Goal: Information Seeking & Learning: Learn about a topic

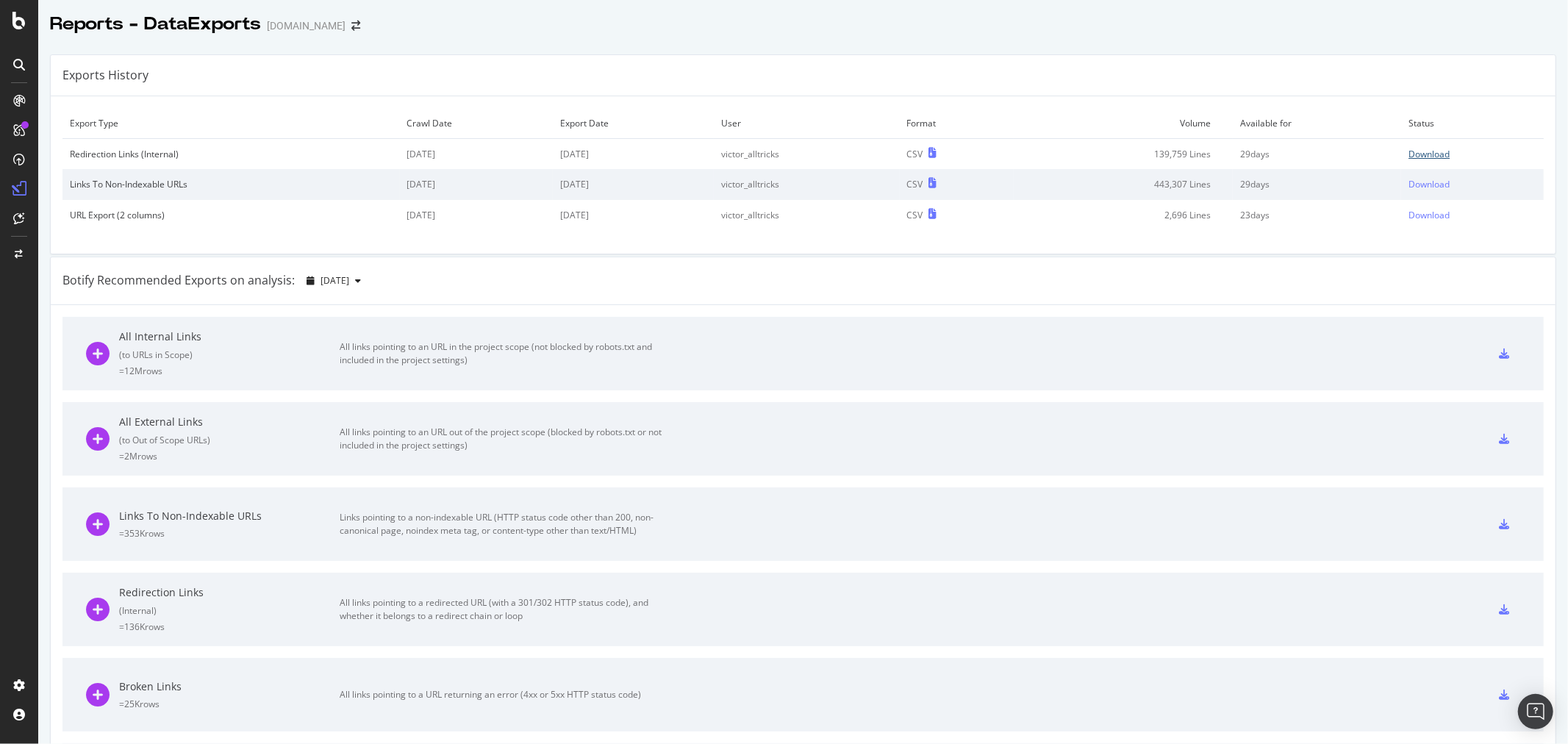
click at [1419, 153] on div "Download" at bounding box center [1430, 154] width 41 height 12
click at [1414, 185] on div "Download" at bounding box center [1430, 184] width 41 height 12
drag, startPoint x: 164, startPoint y: 186, endPoint x: 218, endPoint y: 179, distance: 54.5
click at [217, 179] on div "Links To Non-Indexable URLs" at bounding box center [231, 184] width 323 height 12
click at [218, 179] on div "Links To Non-Indexable URLs" at bounding box center [231, 184] width 323 height 12
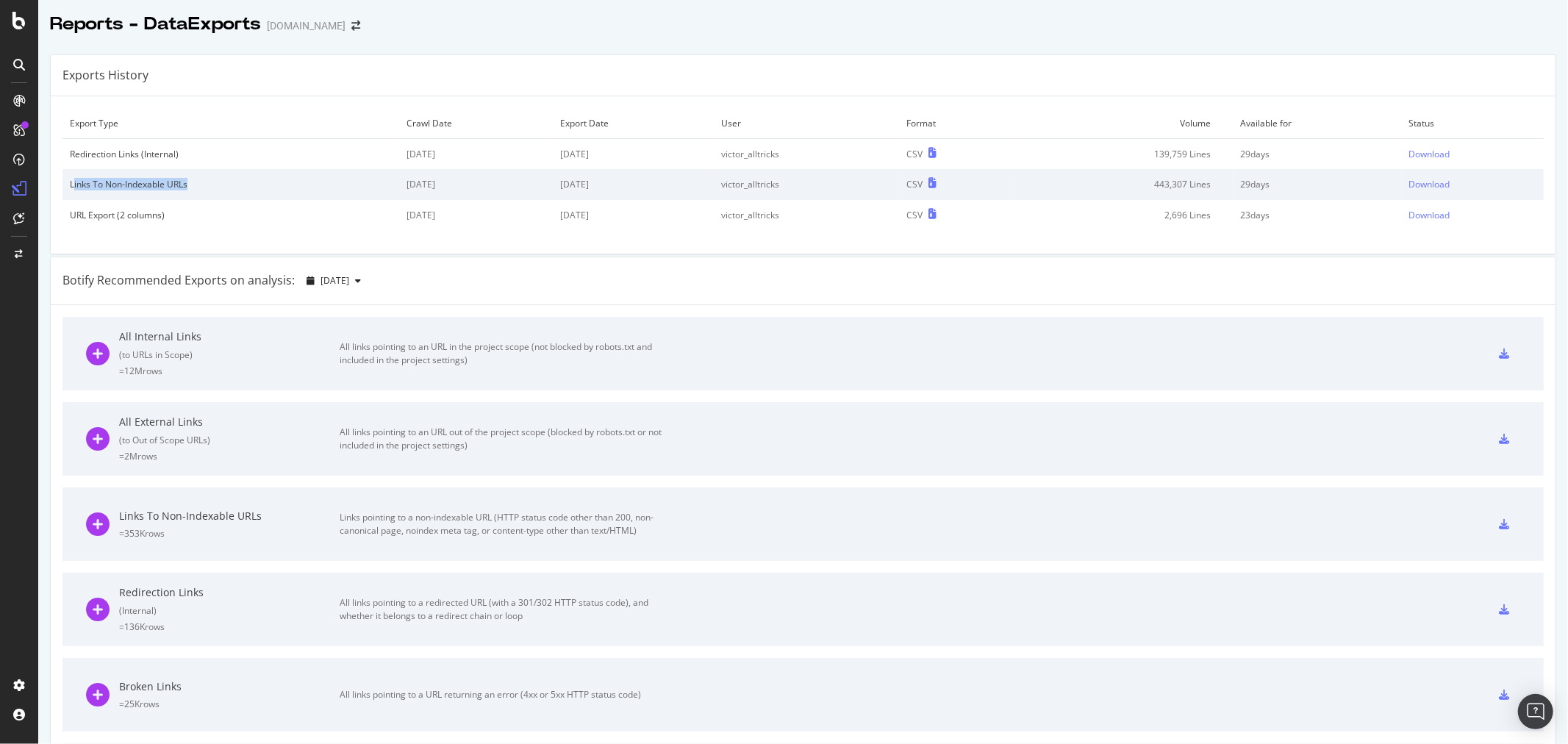
drag, startPoint x: 218, startPoint y: 179, endPoint x: 74, endPoint y: 187, distance: 144.2
click at [74, 187] on div "Links To Non-Indexable URLs" at bounding box center [231, 184] width 323 height 12
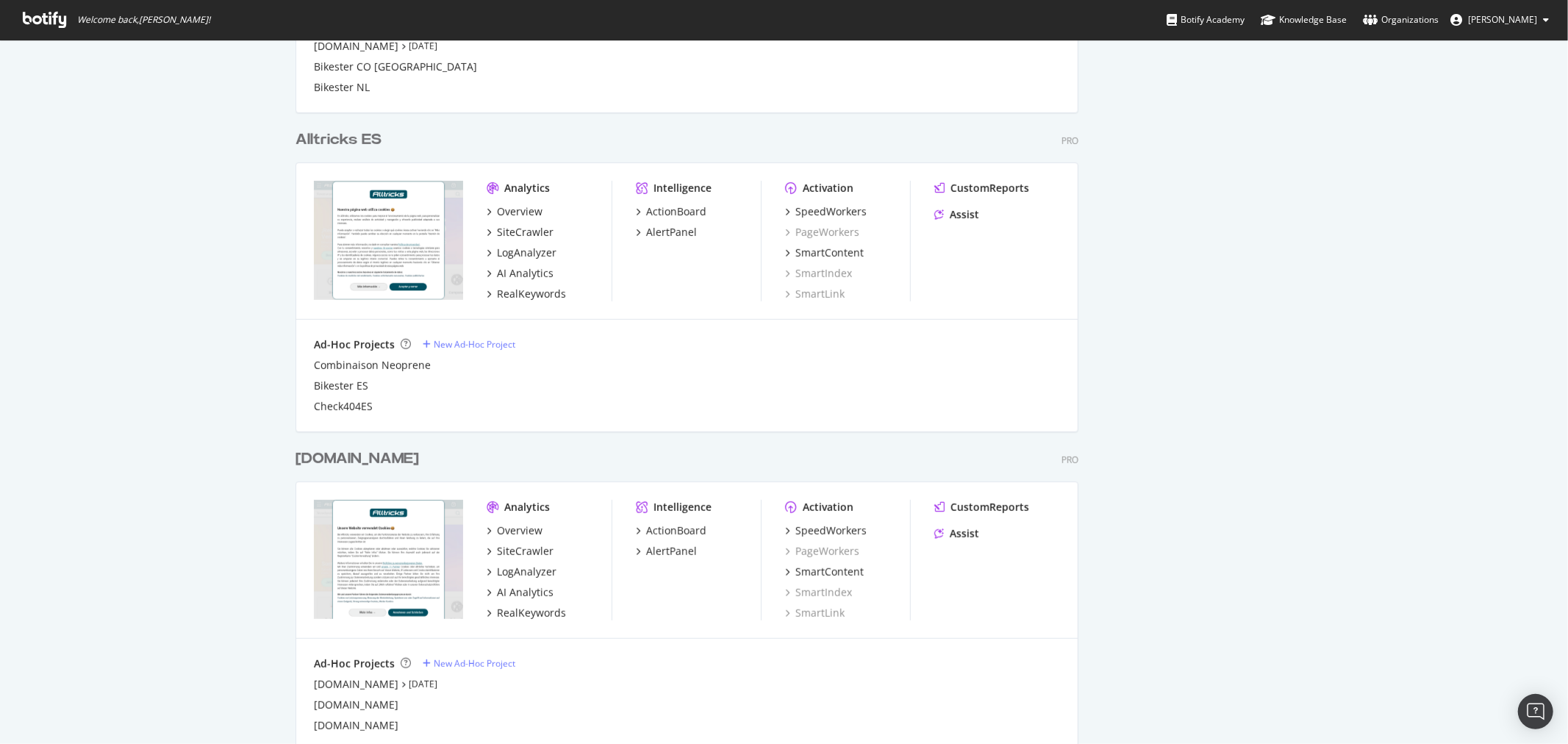
scroll to position [735, 0]
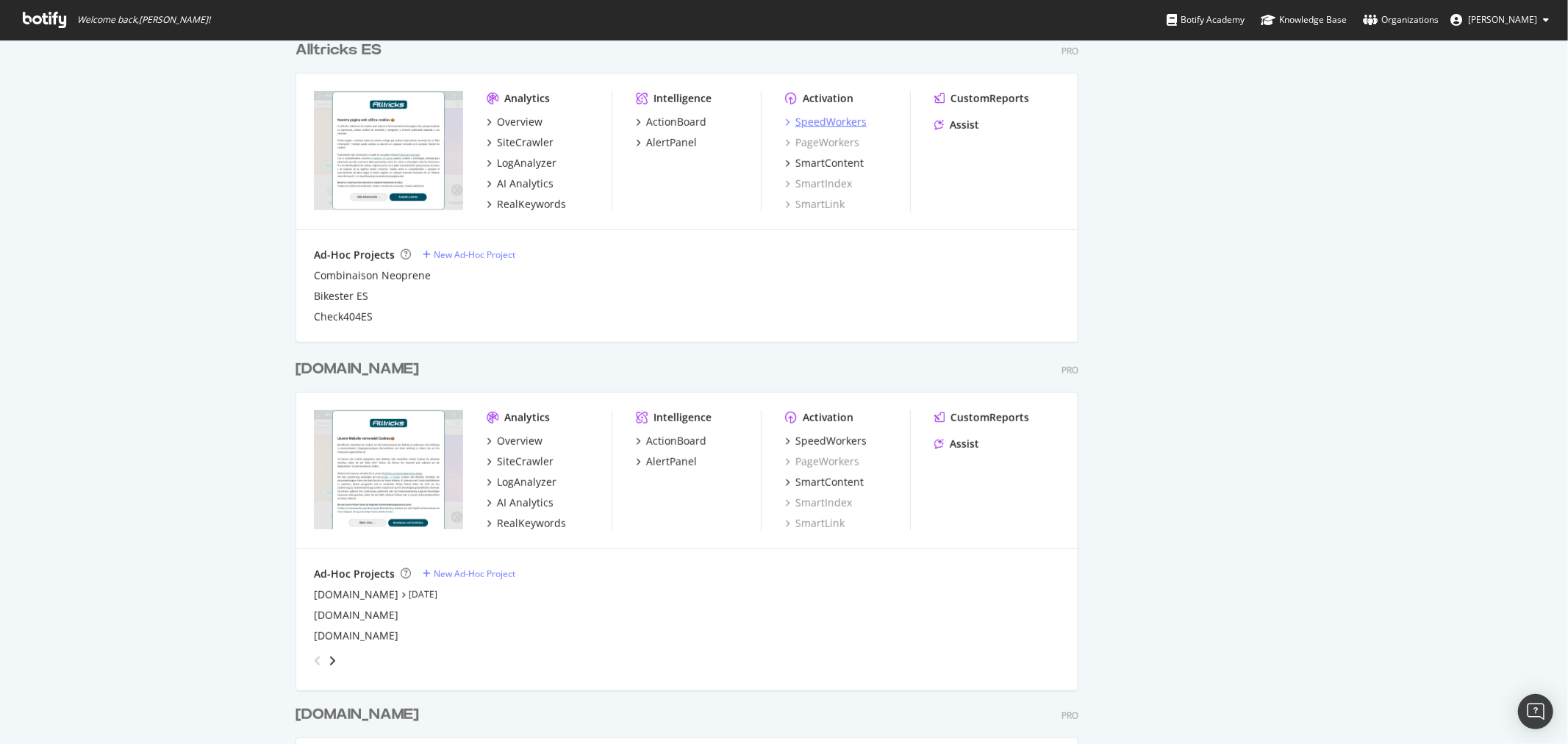
click at [812, 115] on div "SpeedWorkers" at bounding box center [832, 122] width 71 height 14
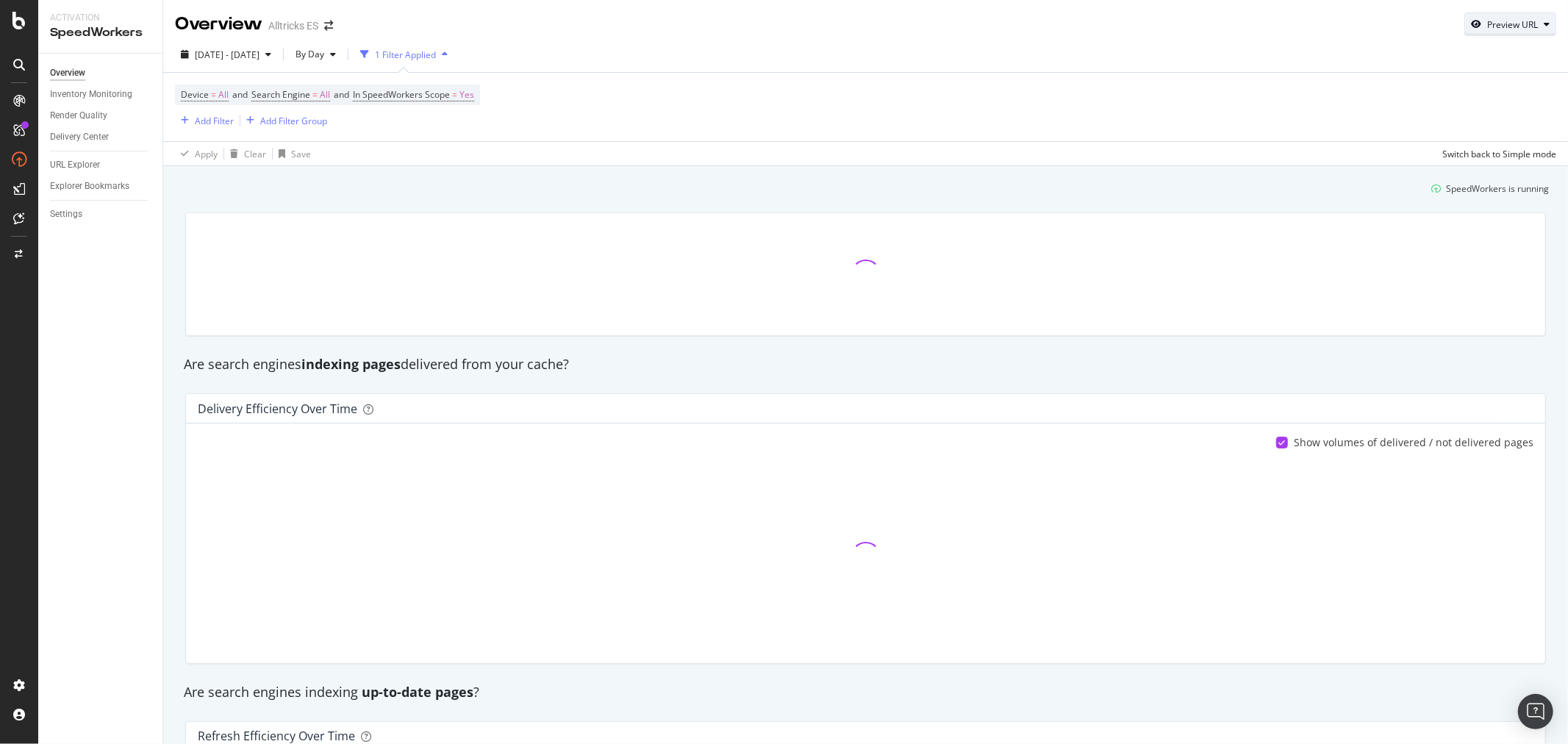
click at [1494, 23] on div "Preview URL" at bounding box center [1513, 24] width 51 height 12
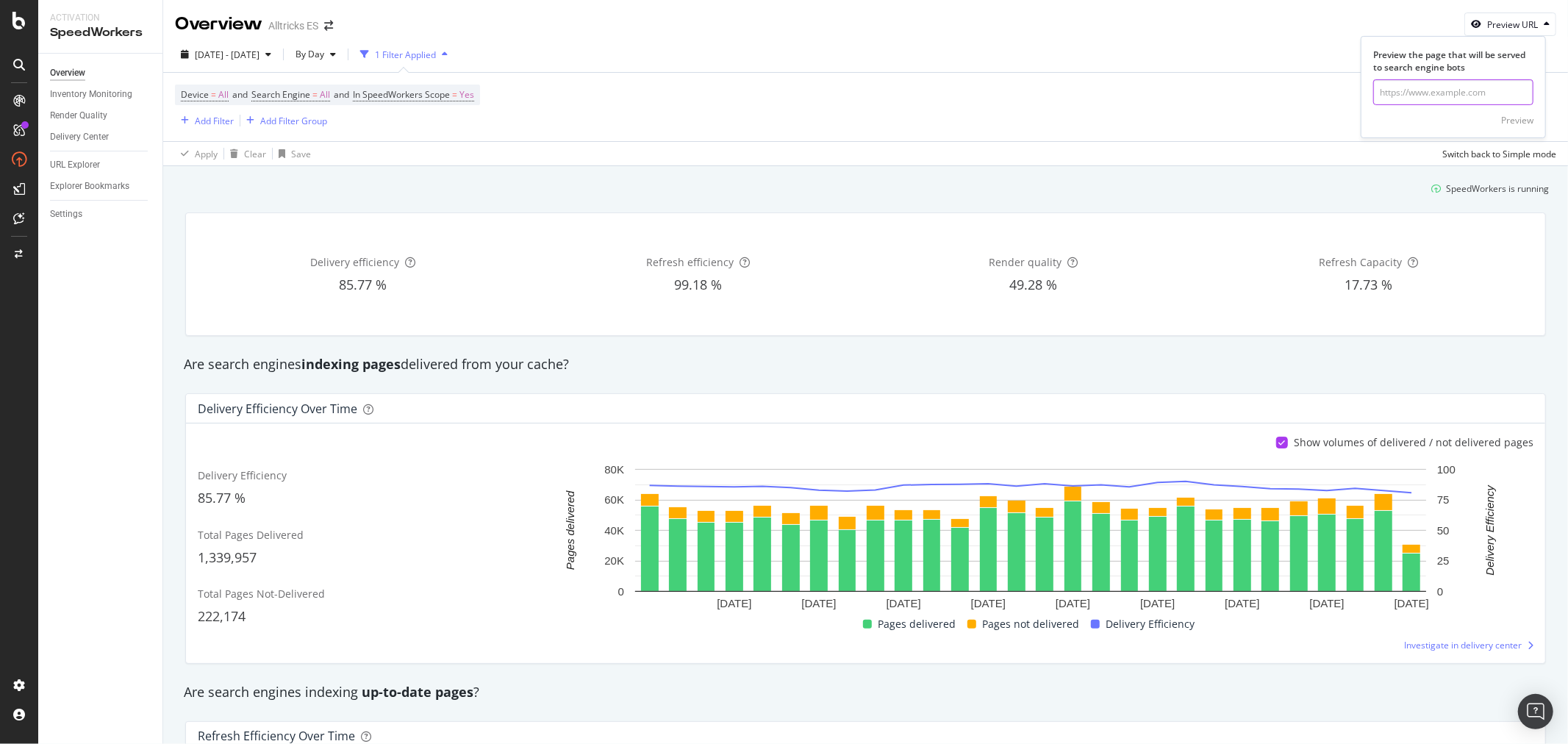
click at [1453, 89] on input "url" at bounding box center [1453, 92] width 160 height 26
click at [1400, 90] on input "url" at bounding box center [1453, 92] width 160 height 26
paste input "[URL][DOMAIN_NAME]"
type input "[URL][DOMAIN_NAME]"
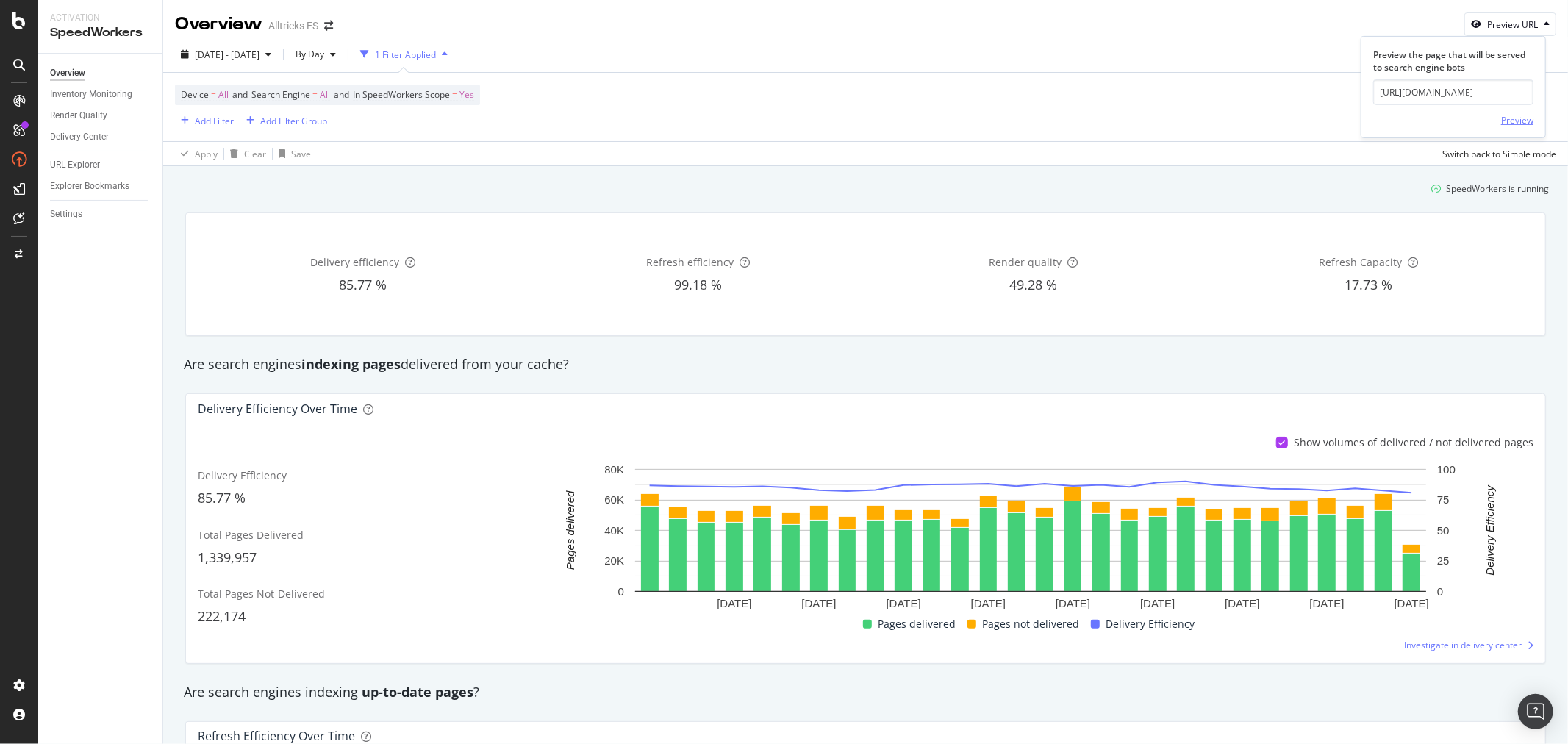
click at [1509, 119] on div "Preview" at bounding box center [1517, 120] width 33 height 12
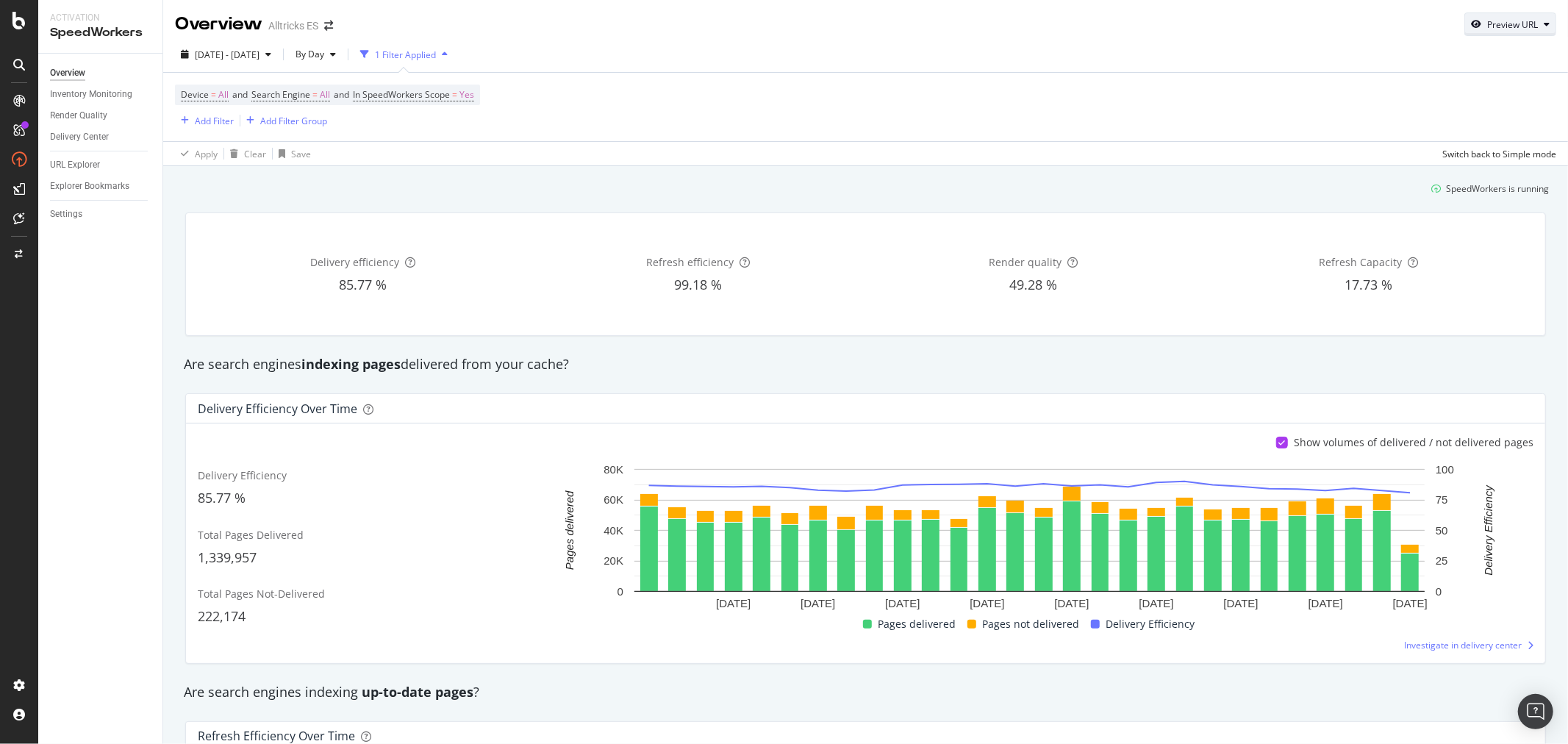
click at [1497, 26] on div "Preview URL" at bounding box center [1513, 24] width 51 height 12
click at [1431, 97] on input "url" at bounding box center [1453, 92] width 160 height 26
paste input "[URL][DOMAIN_NAME]"
type input "[URL][DOMAIN_NAME]"
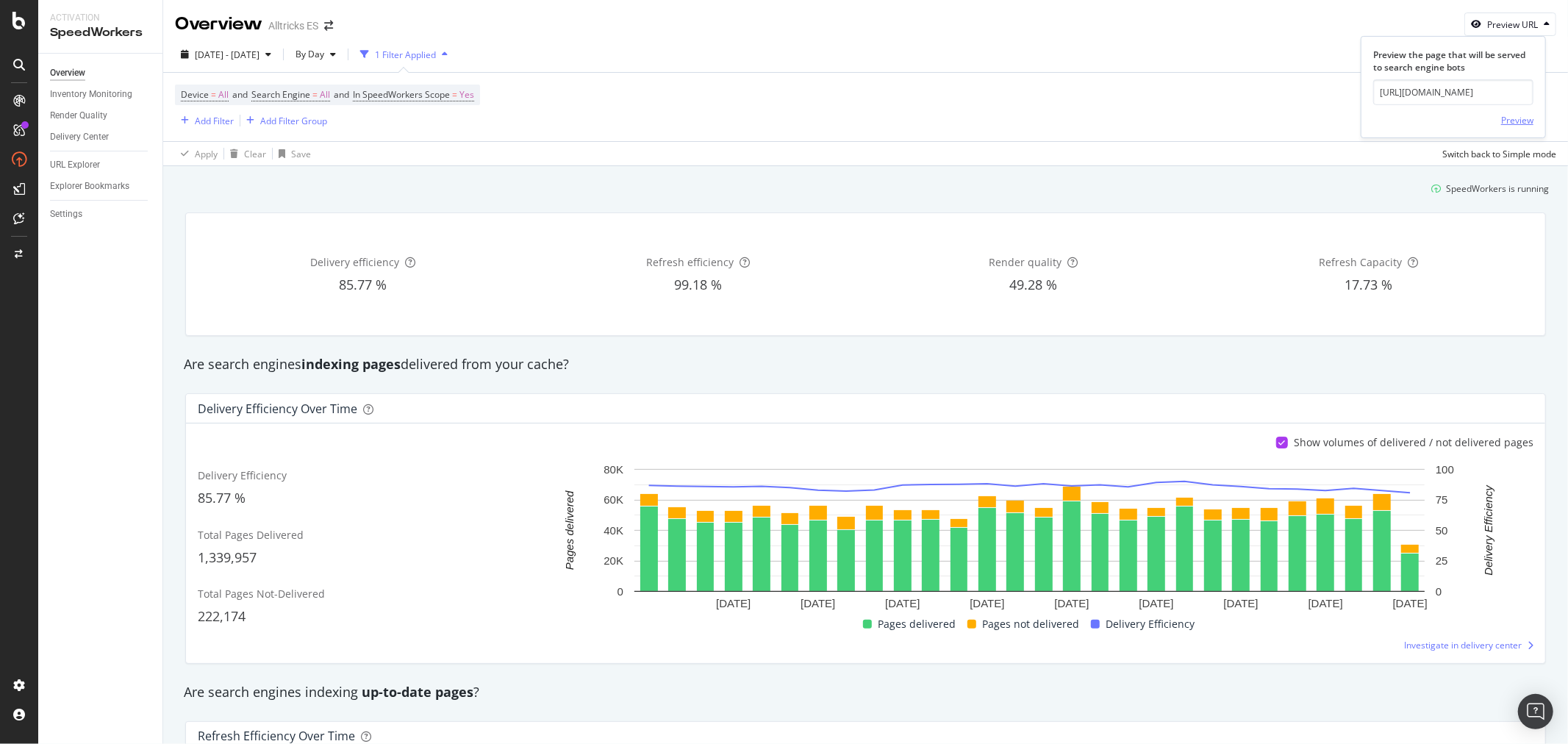
click at [1516, 112] on div "Preview" at bounding box center [1517, 119] width 33 height 22
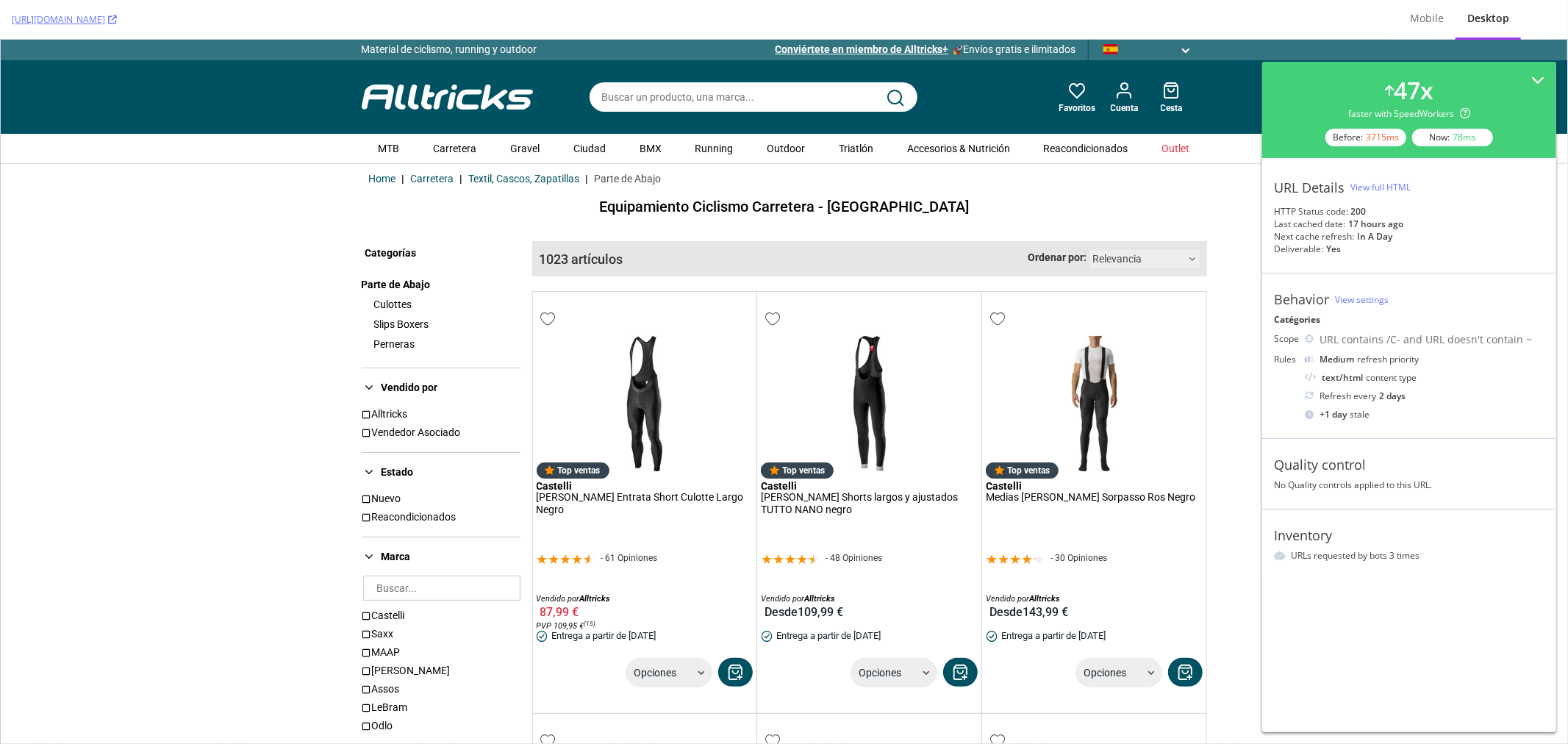
click at [1371, 186] on div "View full HTML" at bounding box center [1380, 187] width 60 height 12
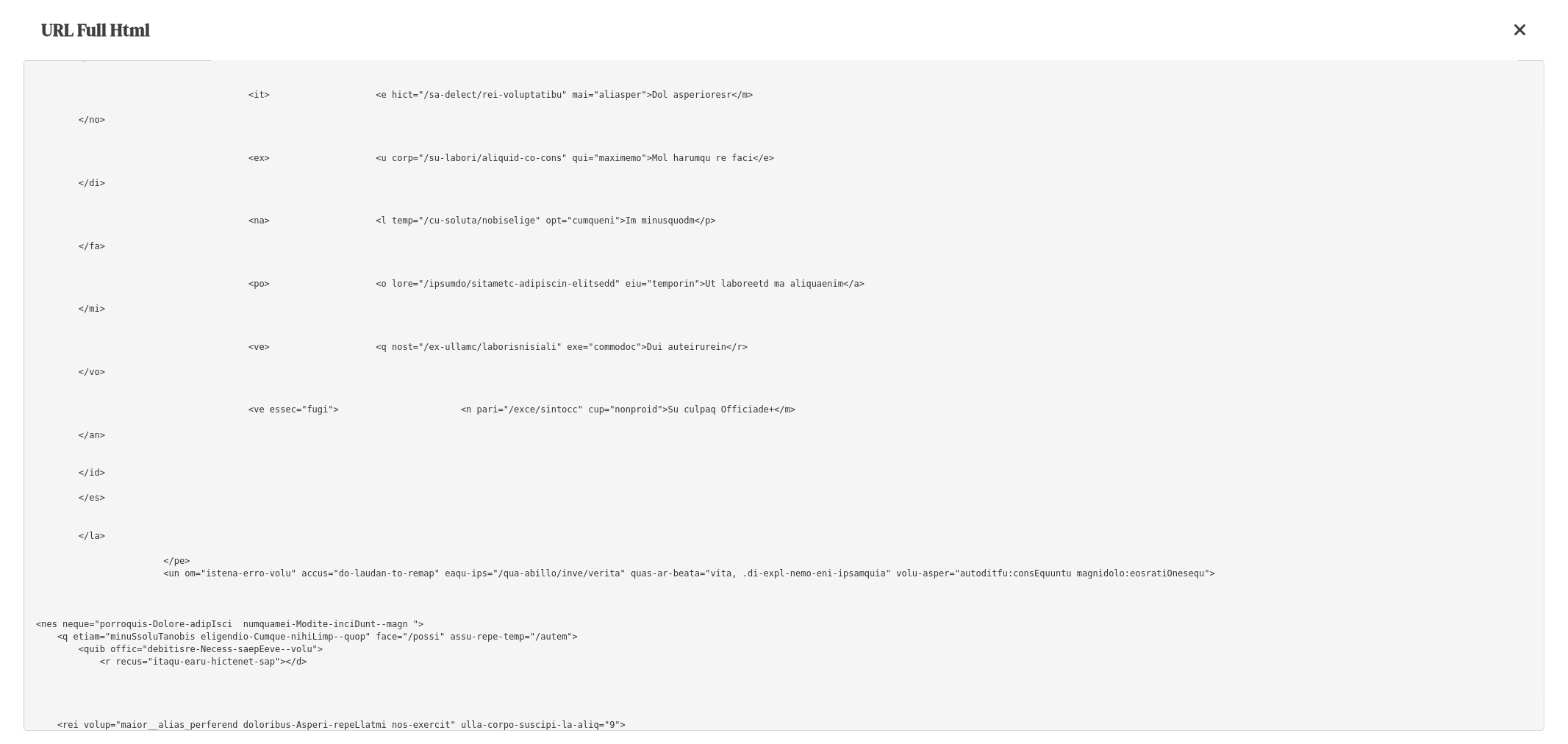
scroll to position [993, 0]
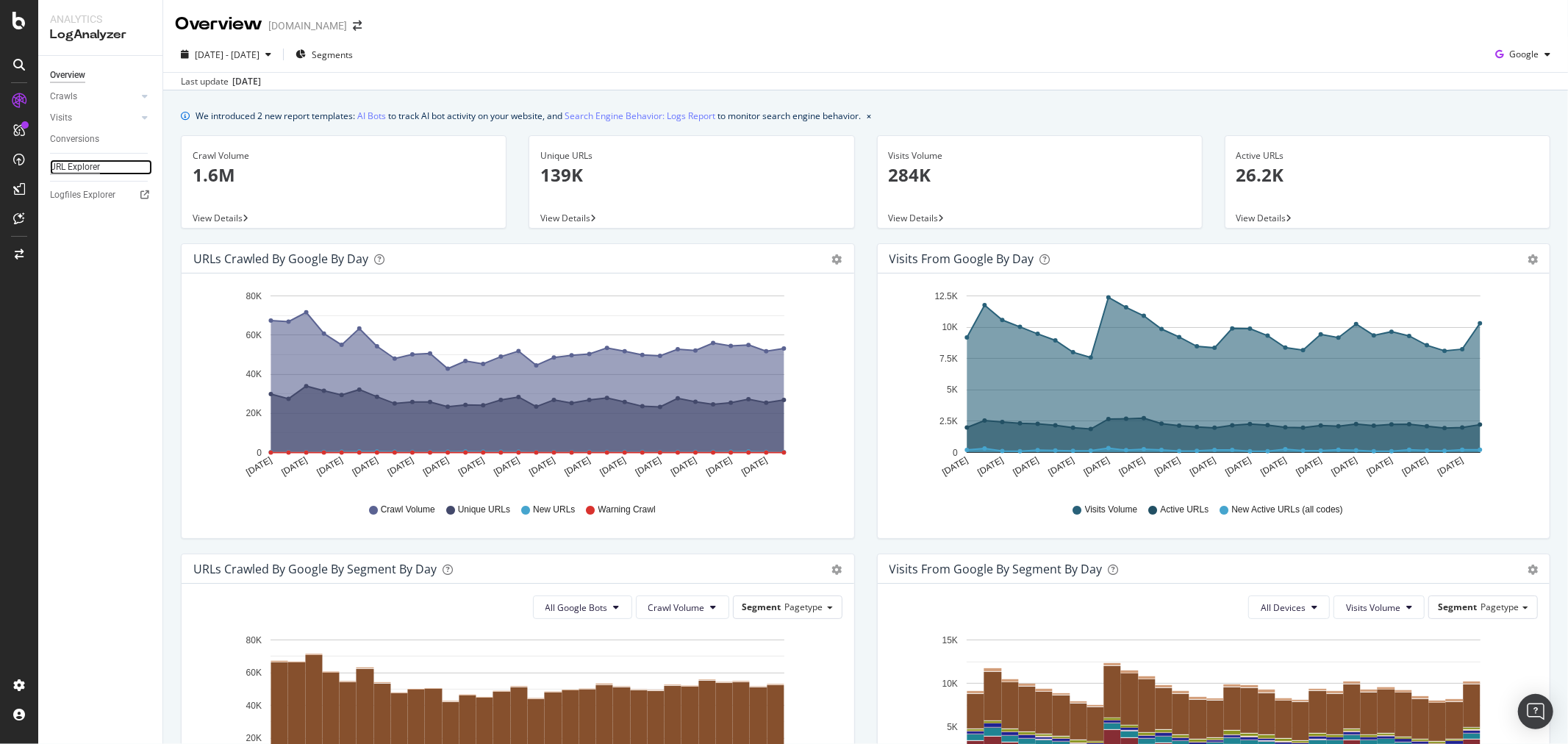
click at [88, 168] on div "URL Explorer" at bounding box center [75, 167] width 50 height 15
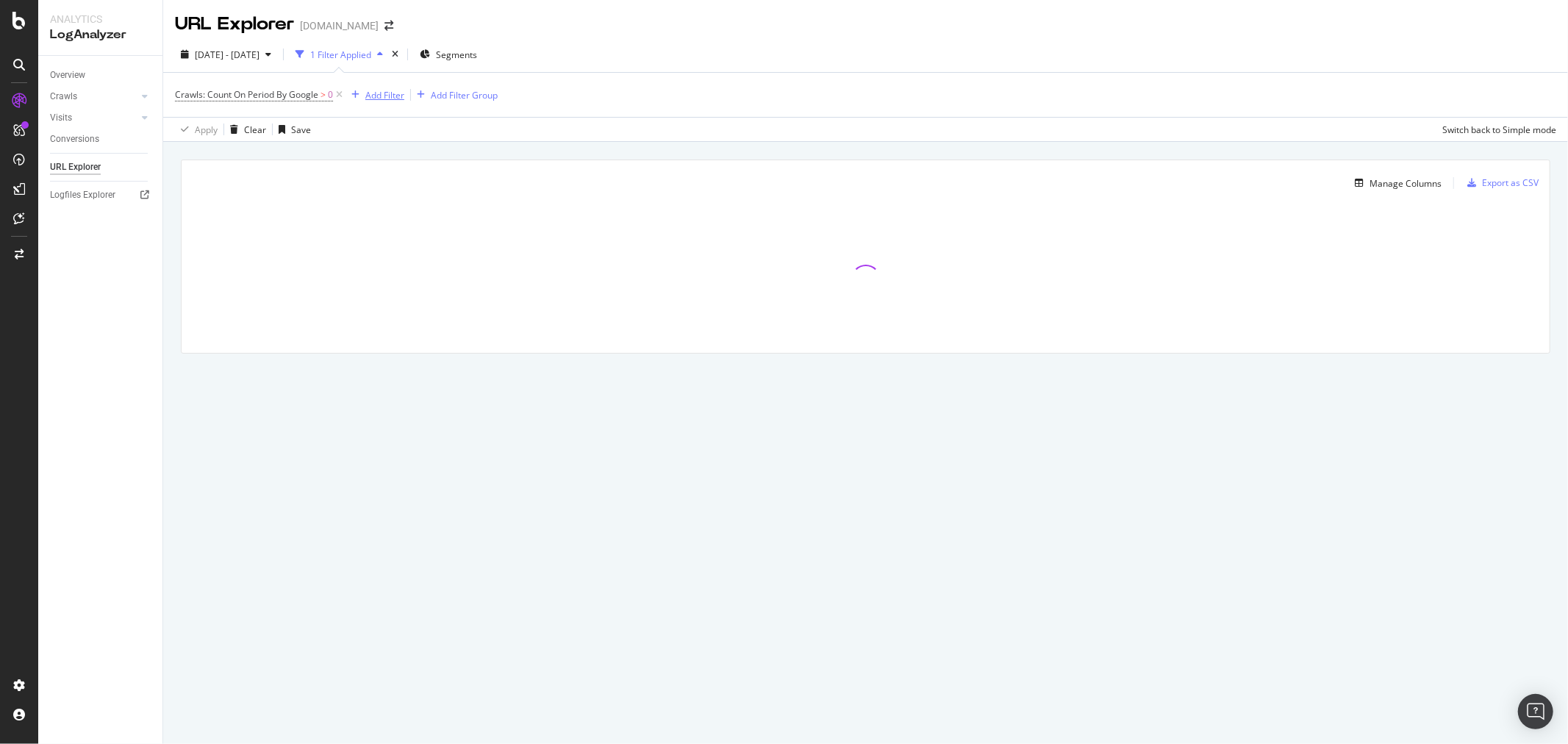
click at [392, 90] on div "Add Filter" at bounding box center [385, 95] width 39 height 12
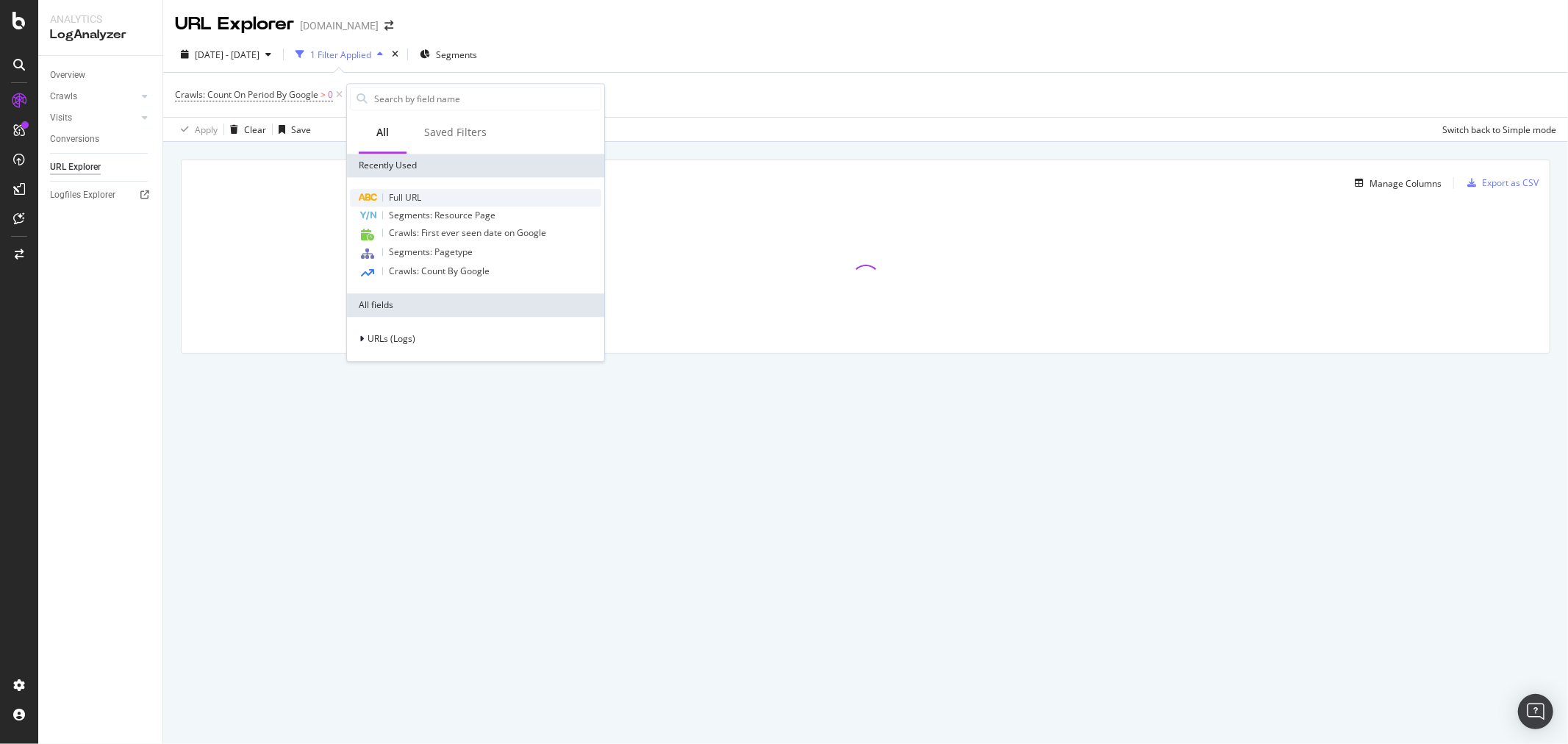
click at [435, 190] on div "Full URL" at bounding box center [475, 198] width 252 height 17
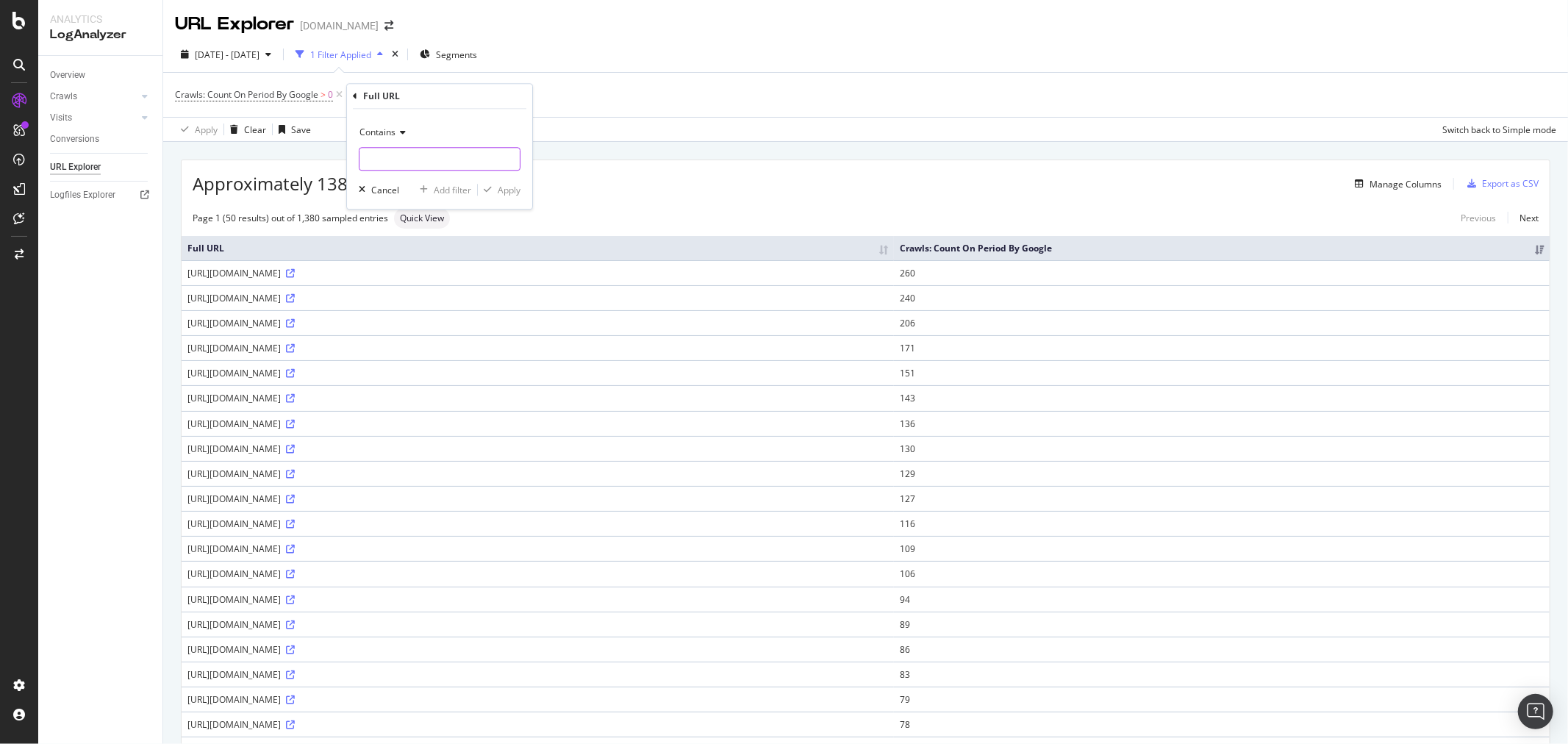
click at [439, 162] on input "text" at bounding box center [439, 158] width 160 height 24
type input "surl/cooki"
click at [503, 186] on div "Apply" at bounding box center [509, 190] width 23 height 12
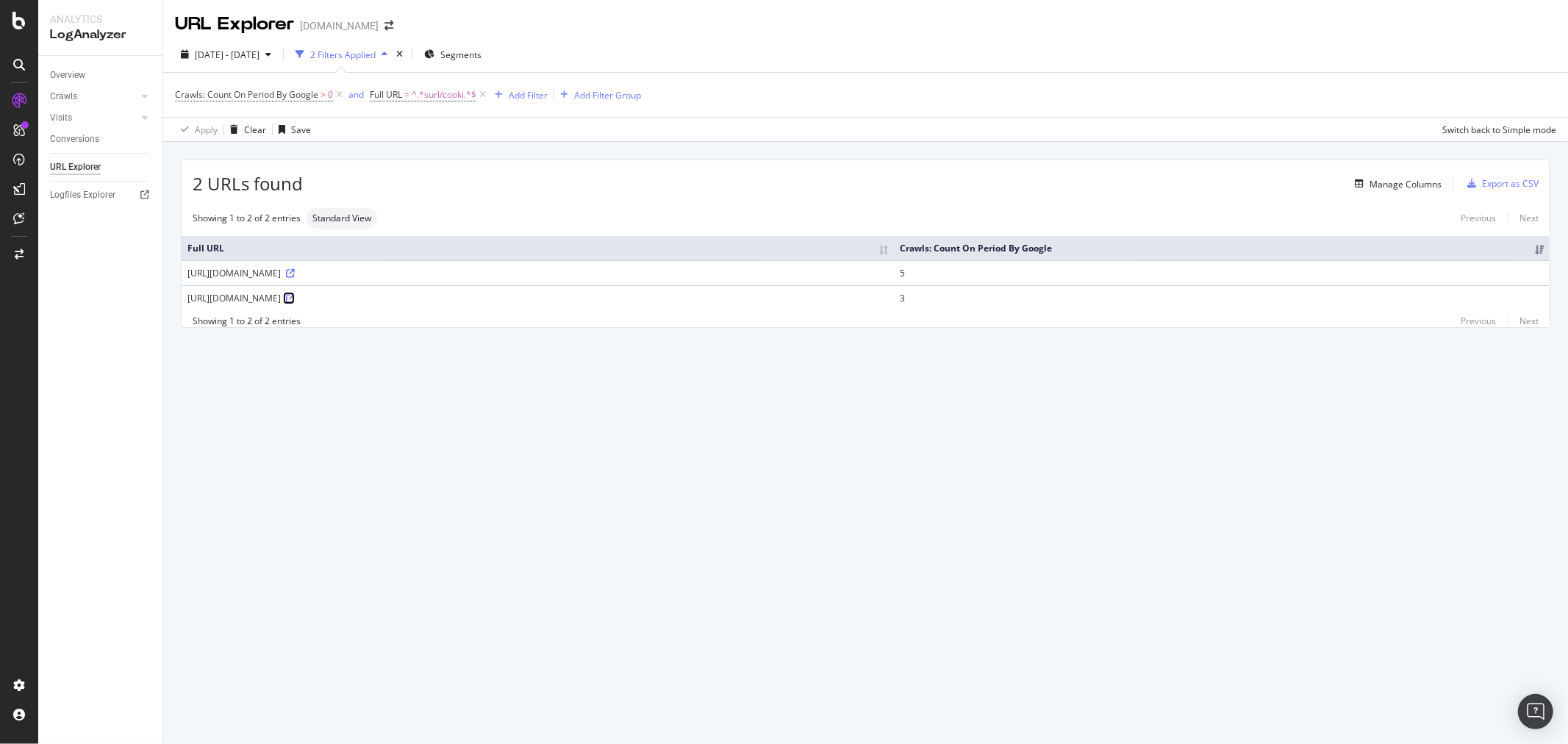
click at [295, 296] on icon at bounding box center [290, 299] width 9 height 9
click at [295, 276] on icon at bounding box center [290, 274] width 9 height 9
click at [295, 272] on icon at bounding box center [290, 274] width 9 height 9
